Goal: Find specific page/section: Find specific page/section

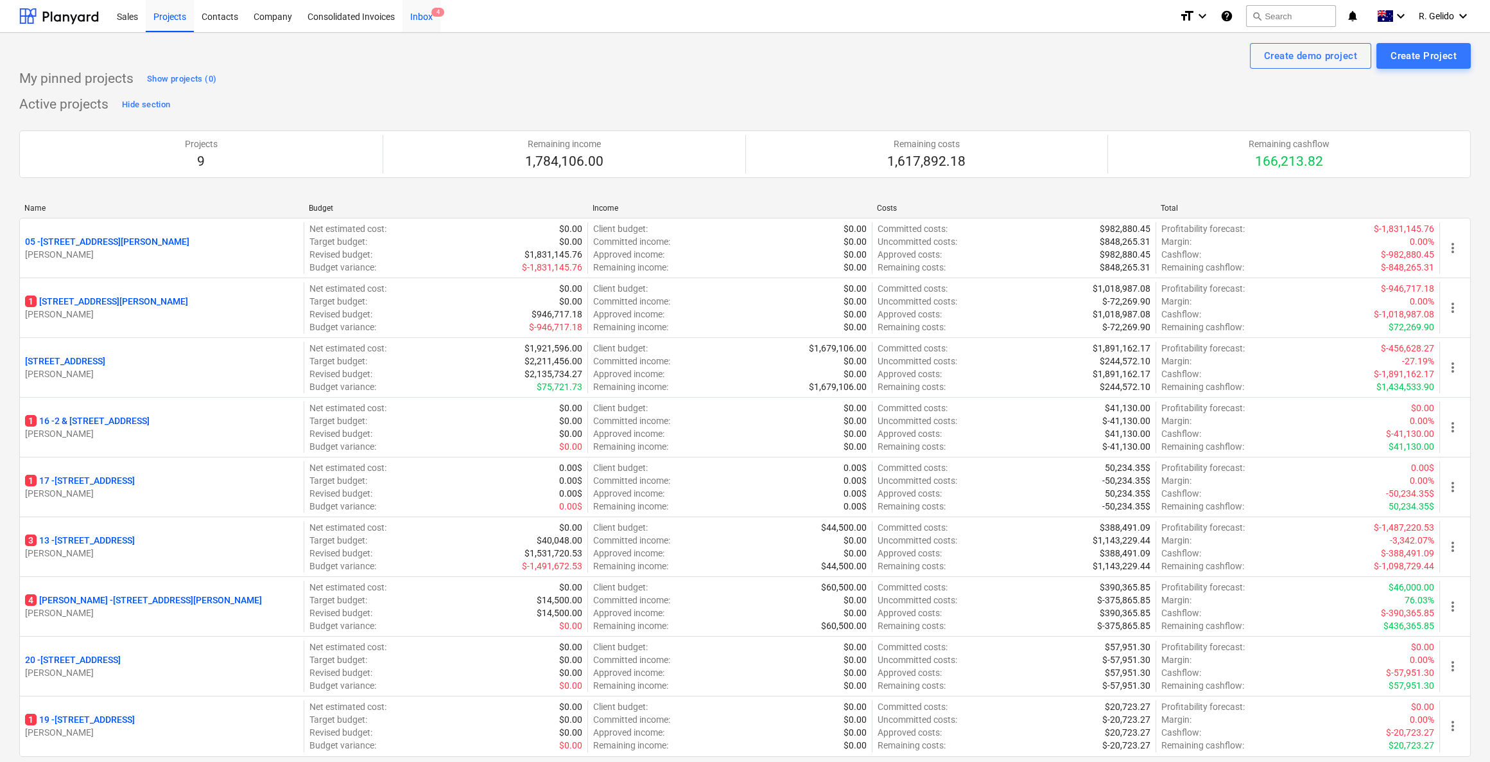
click at [426, 15] on div "Inbox 4" at bounding box center [422, 15] width 38 height 33
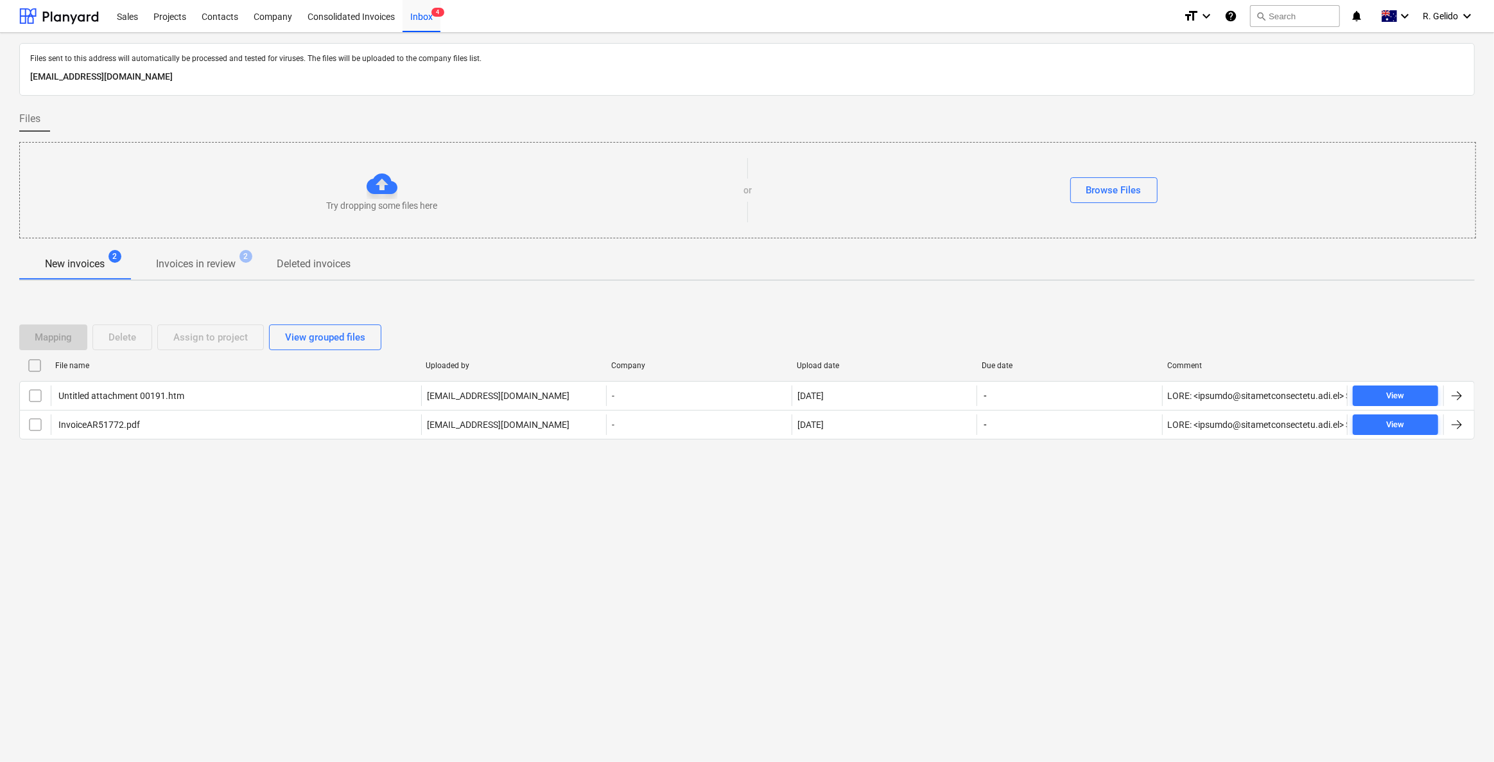
drag, startPoint x: 324, startPoint y: 546, endPoint x: 332, endPoint y: 42, distance: 504.2
click at [324, 546] on div "Files sent to this address will automatically be processed and tested for virus…" at bounding box center [747, 397] width 1494 height 729
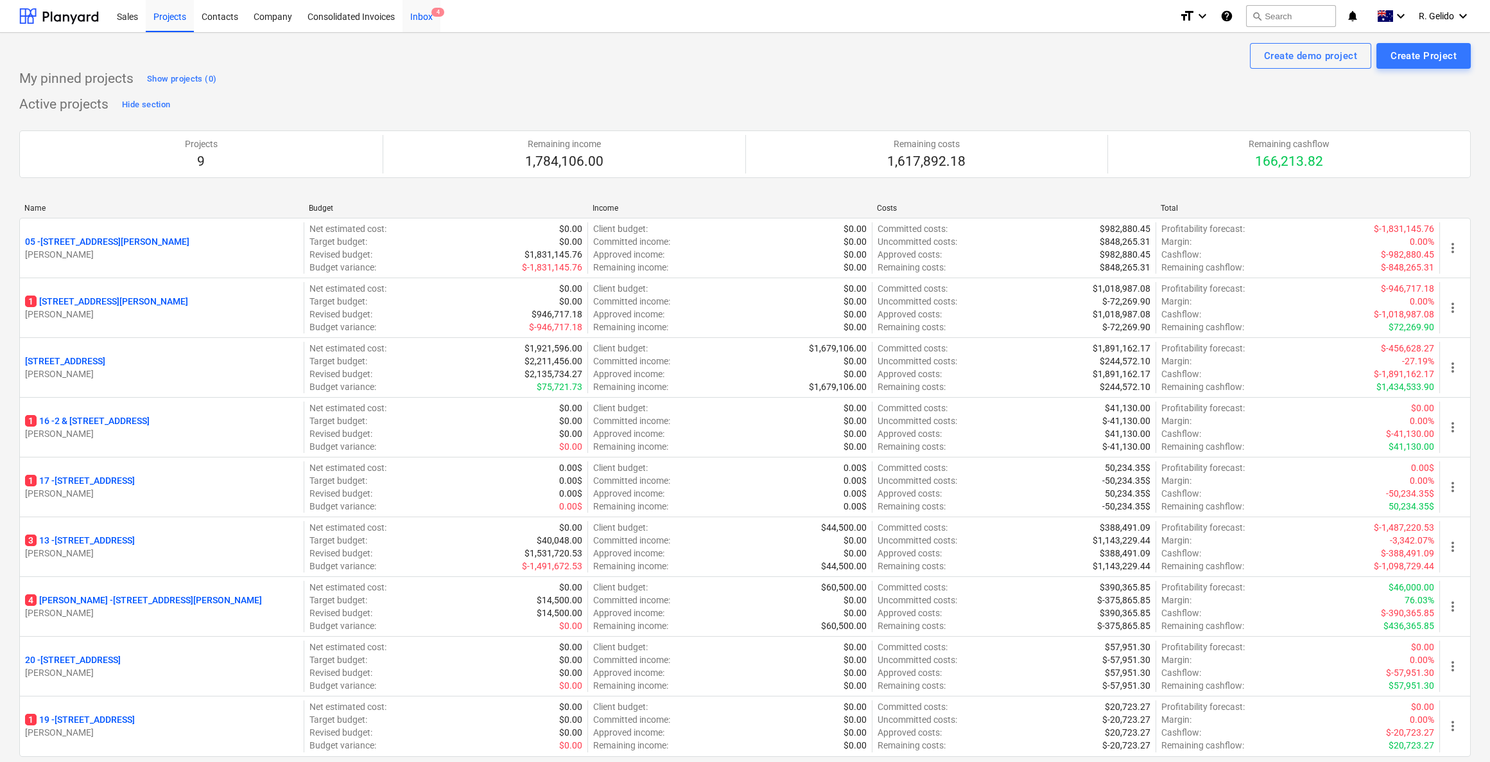
click at [417, 19] on div "Inbox 4" at bounding box center [422, 15] width 38 height 33
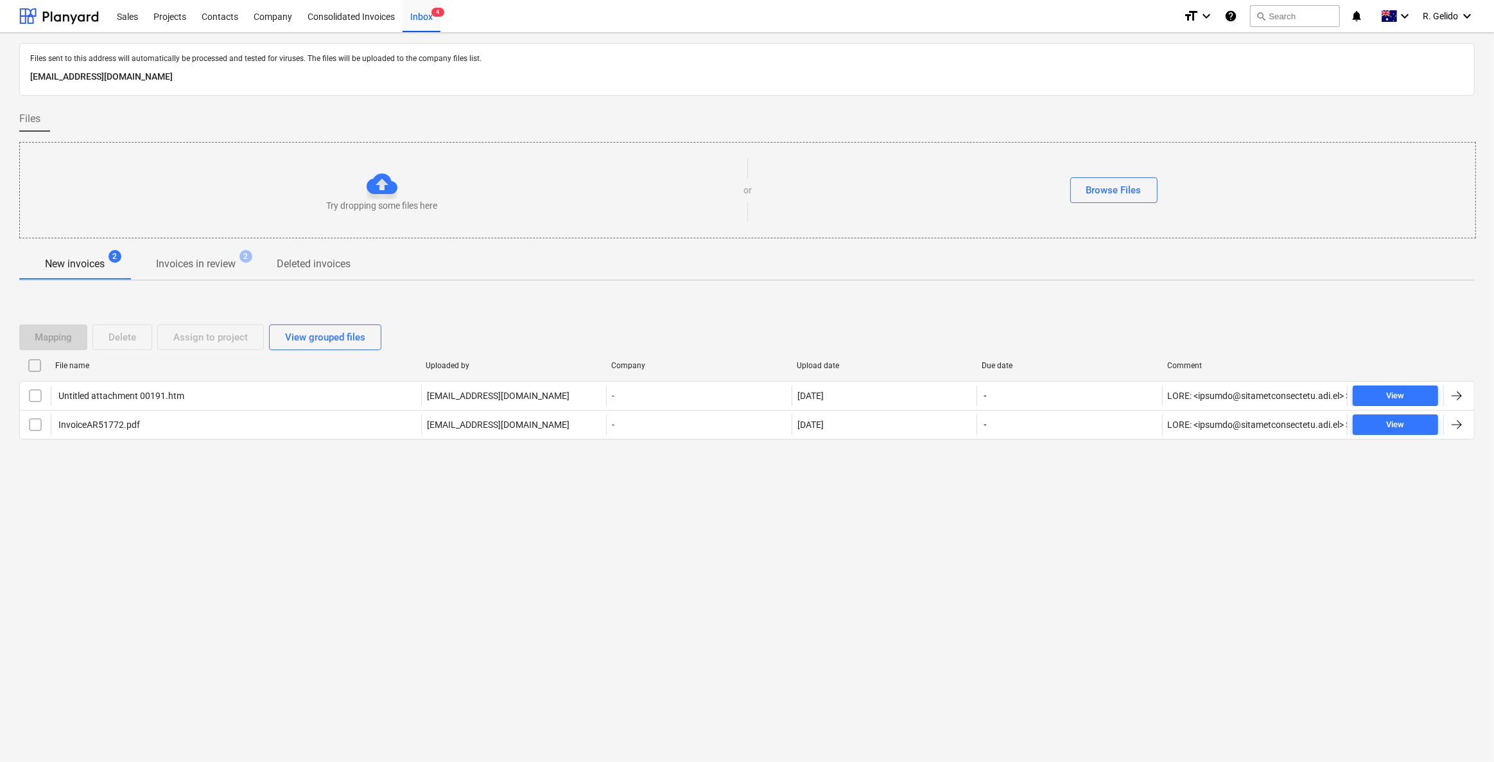
drag, startPoint x: 388, startPoint y: 599, endPoint x: 386, endPoint y: 564, distance: 34.7
click at [386, 599] on div "Files sent to this address will automatically be processed and tested for virus…" at bounding box center [747, 397] width 1494 height 729
click at [419, 12] on div "Inbox 4" at bounding box center [422, 15] width 38 height 33
drag, startPoint x: 272, startPoint y: 508, endPoint x: 200, endPoint y: 462, distance: 85.7
click at [272, 508] on div "Files sent to this address will automatically be processed and tested for virus…" at bounding box center [747, 397] width 1494 height 729
